Goal: Task Accomplishment & Management: Use online tool/utility

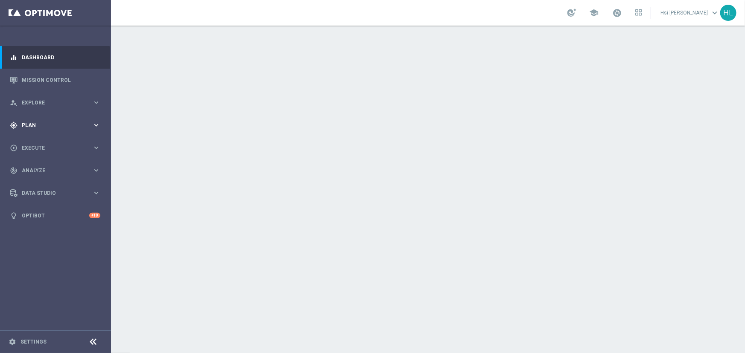
click at [33, 126] on span "Plan" at bounding box center [57, 125] width 70 height 5
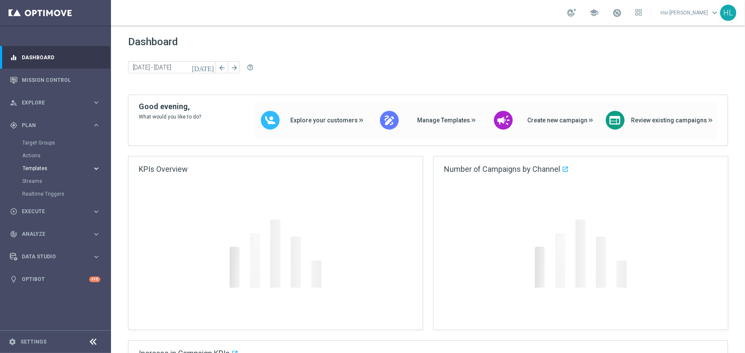
click at [32, 168] on span "Templates" at bounding box center [53, 168] width 61 height 5
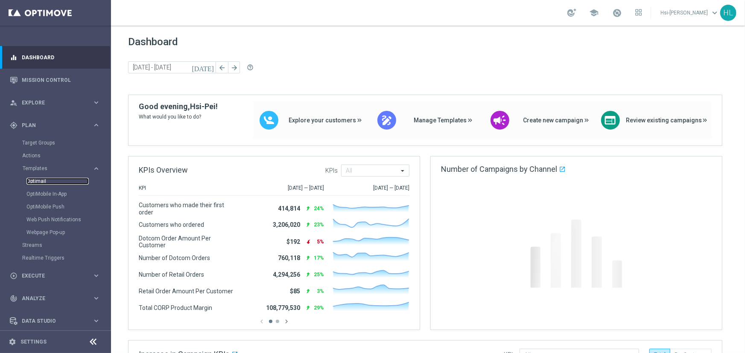
click at [35, 179] on link "Optimail" at bounding box center [57, 181] width 62 height 7
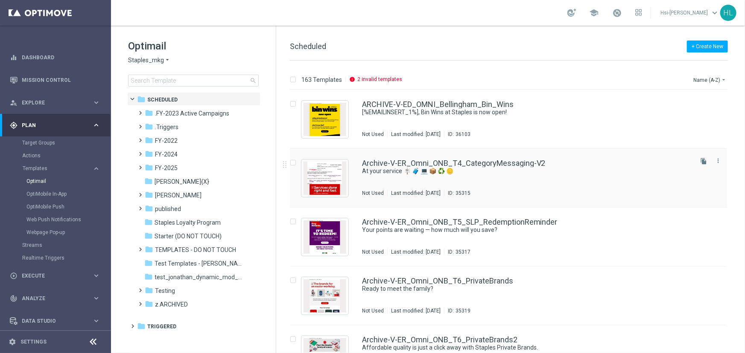
click at [529, 190] on div "Not Used Last modified: Friday, September 5, 2025 ID: 35315" at bounding box center [526, 193] width 329 height 7
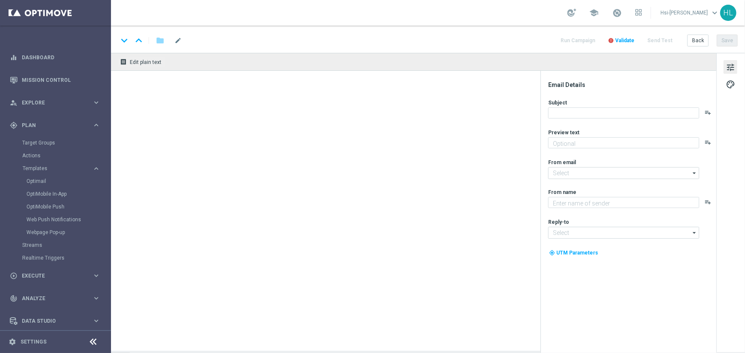
type textarea "Discover all the ways we're here for you."
type input "[EMAIL_ADDRESS][DOMAIN_NAME]"
type textarea "Staples"
type input "[EMAIL_ADDRESS][DOMAIN_NAME]"
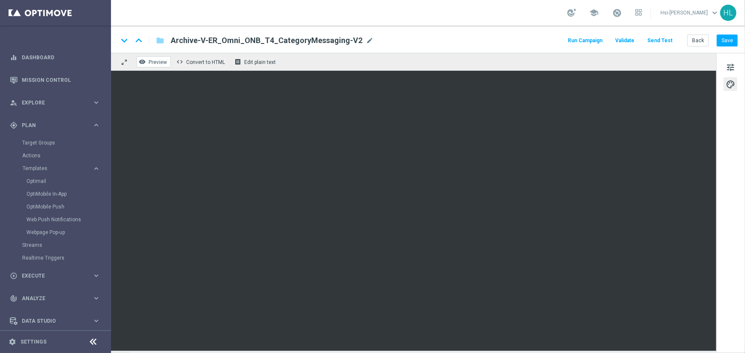
click at [141, 59] on icon "remove_red_eye" at bounding box center [142, 61] width 7 height 7
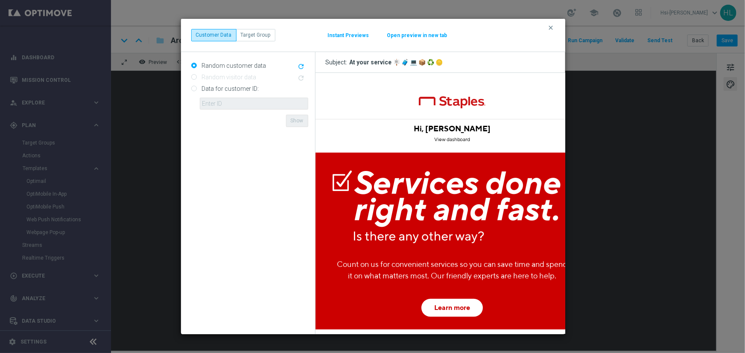
click at [450, 138] on link "View dashboard" at bounding box center [452, 140] width 36 height 6
click at [458, 138] on link "View dashboard" at bounding box center [452, 140] width 36 height 6
click at [492, 140] on td "View dashboard" at bounding box center [451, 139] width 273 height 7
click at [552, 27] on icon "clear" at bounding box center [551, 27] width 7 height 7
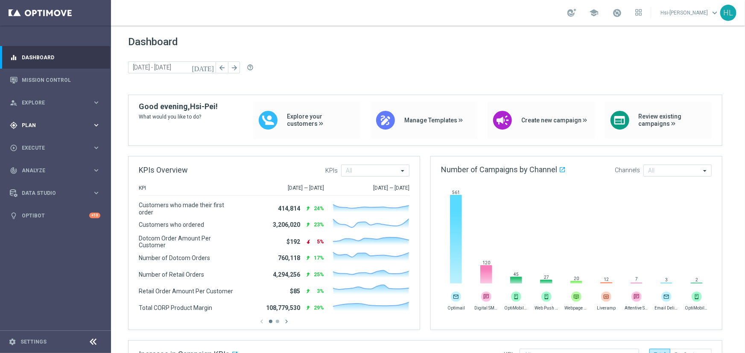
click at [58, 123] on span "Plan" at bounding box center [57, 125] width 70 height 5
click at [40, 166] on span "Templates" at bounding box center [53, 168] width 61 height 5
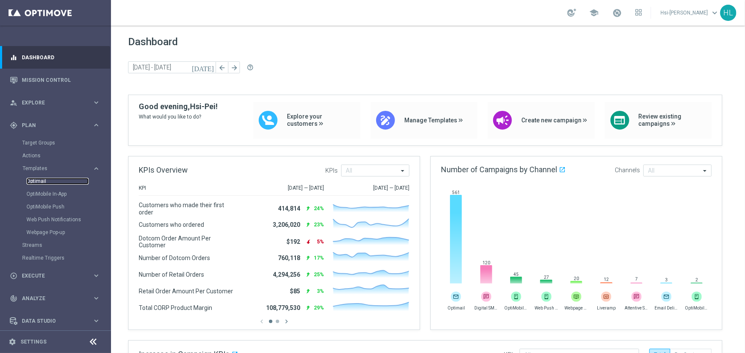
click at [39, 181] on link "Optimail" at bounding box center [57, 181] width 62 height 7
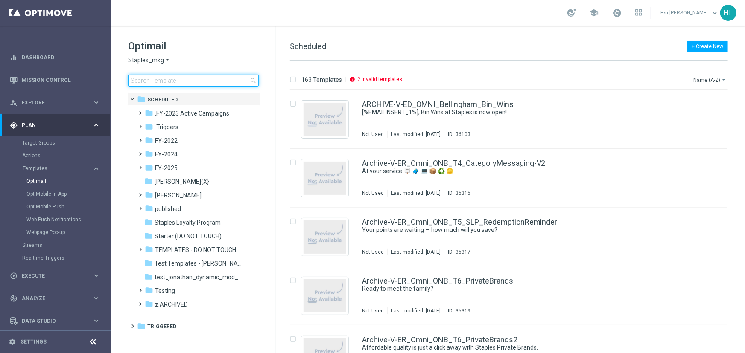
click at [196, 76] on input at bounding box center [193, 81] width 131 height 12
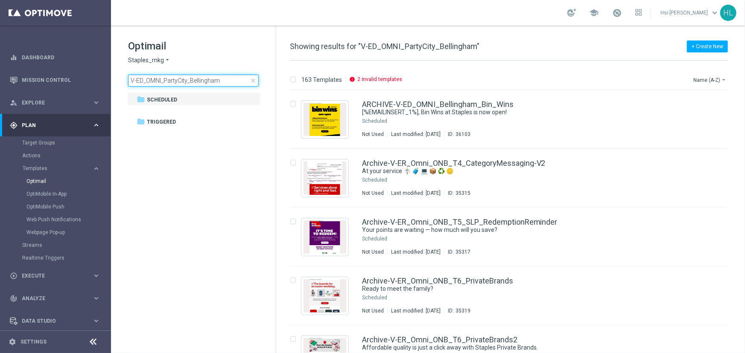
type input "V-ED_OMNI_PartyCity_Bellingham"
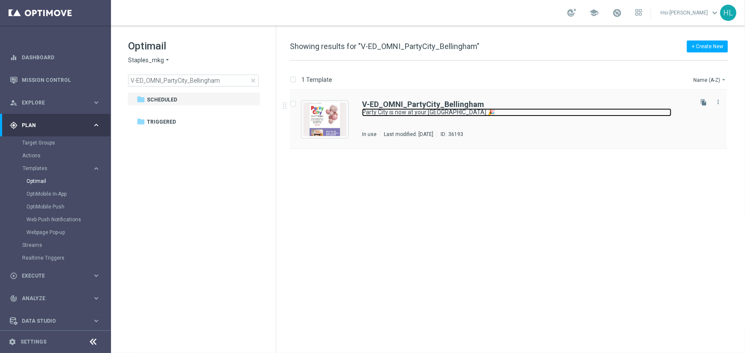
click at [443, 114] on link "Party City is now at your [GEOGRAPHIC_DATA] 🎉" at bounding box center [517, 112] width 310 height 8
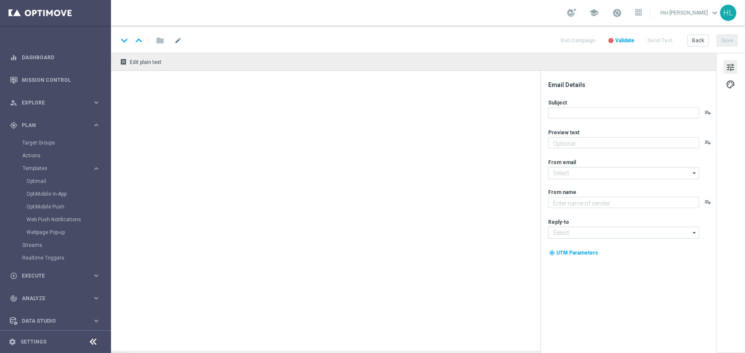
type textarea "Balloons and so much more at your local store."
type input "[EMAIL_ADDRESS][DOMAIN_NAME]"
type textarea "Staples"
type input "[EMAIL_ADDRESS][DOMAIN_NAME]"
